Goal: Navigation & Orientation: Find specific page/section

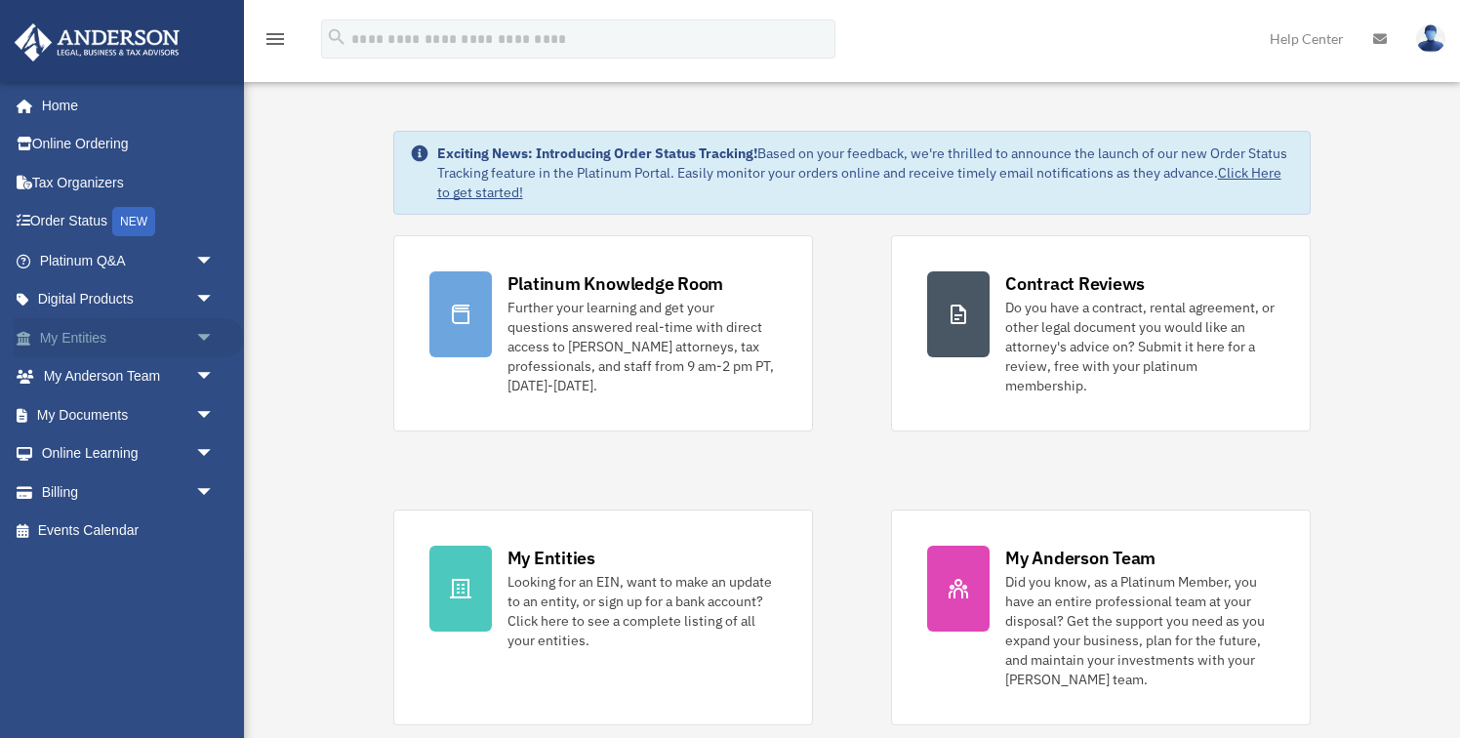
click at [73, 333] on link "My Entities arrow_drop_down" at bounding box center [129, 337] width 230 height 39
click at [203, 332] on span "arrow_drop_down" at bounding box center [214, 338] width 39 height 40
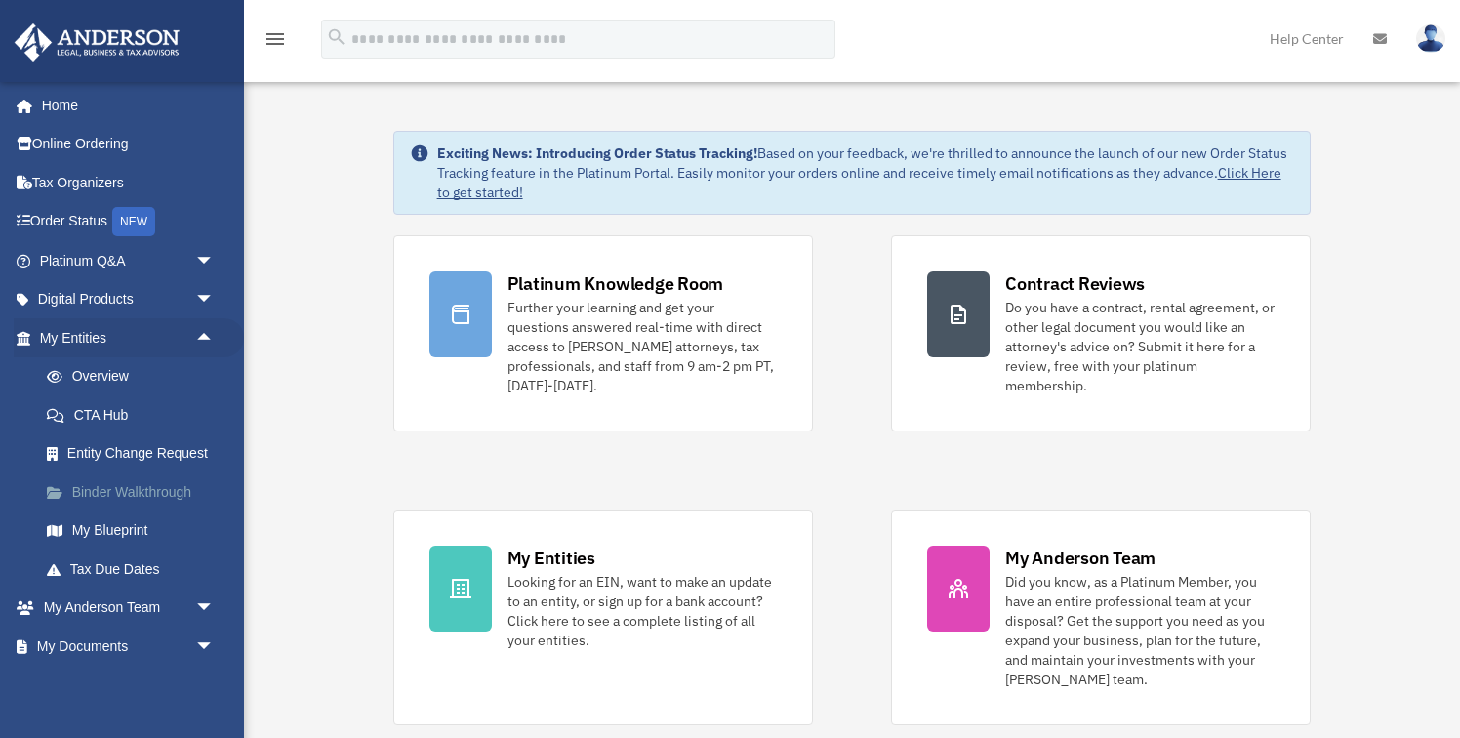
click at [138, 491] on link "Binder Walkthrough" at bounding box center [135, 491] width 217 height 39
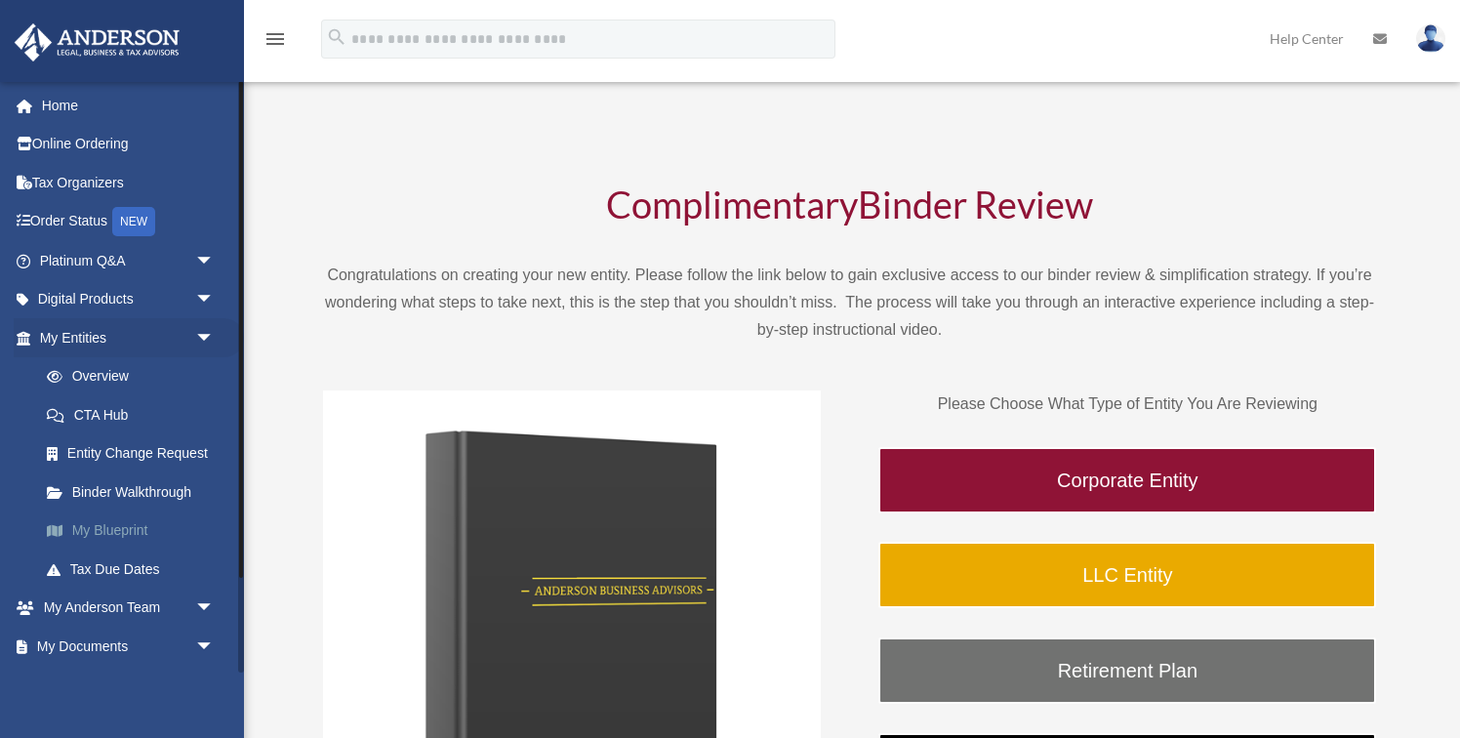
click at [123, 534] on link "My Blueprint" at bounding box center [135, 530] width 217 height 39
